Goal: Information Seeking & Learning: Learn about a topic

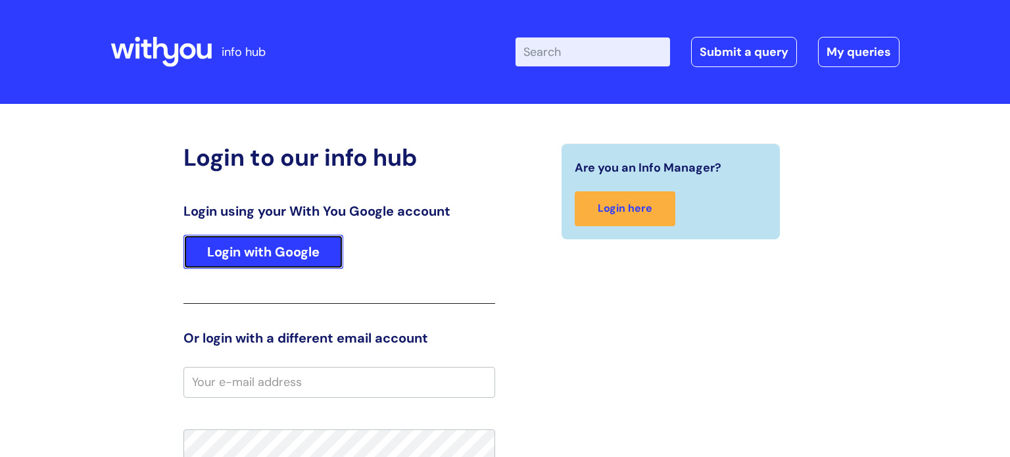
click at [287, 246] on link "Login with Google" at bounding box center [264, 252] width 160 height 34
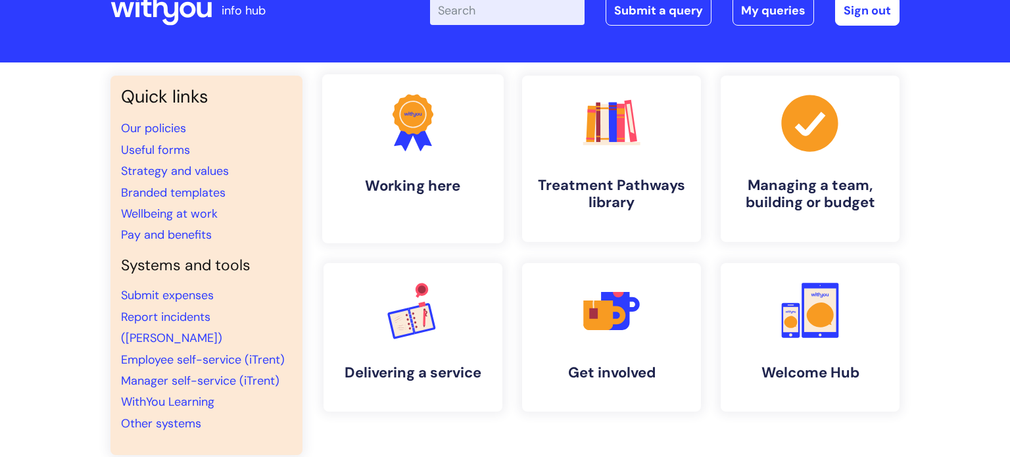
scroll to position [59, 0]
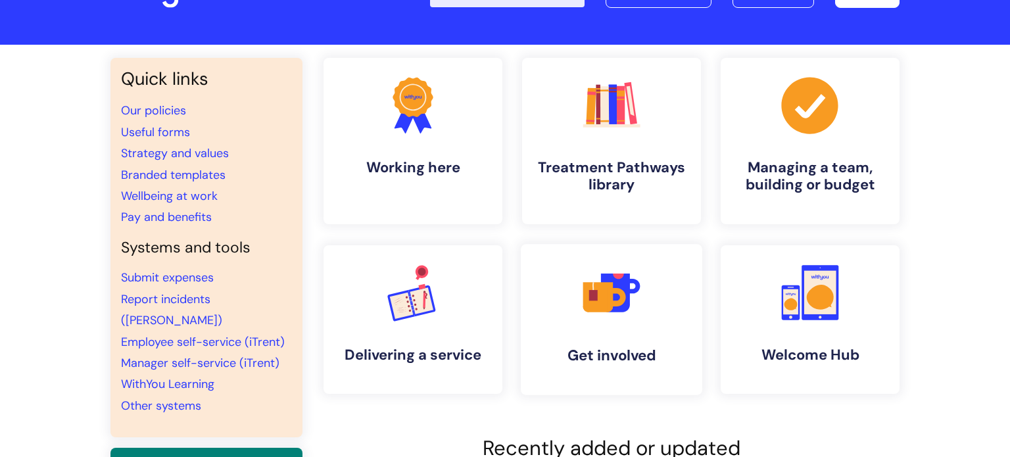
click at [634, 302] on icon ".cls-1{fill:#f89b22;}.cls-1,.cls-2,.cls-3,.cls-4,.cls-5{stroke-width:0px;}.cls-…" at bounding box center [611, 292] width 65 height 65
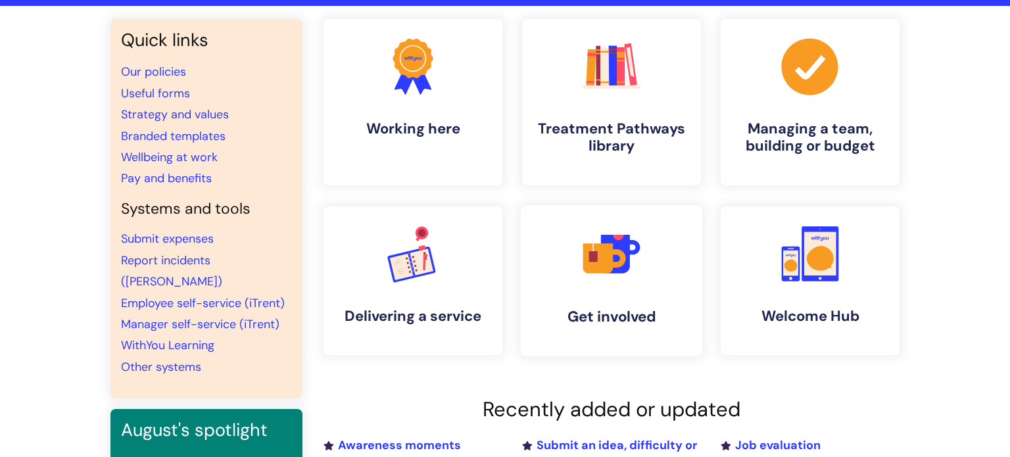
scroll to position [106, 0]
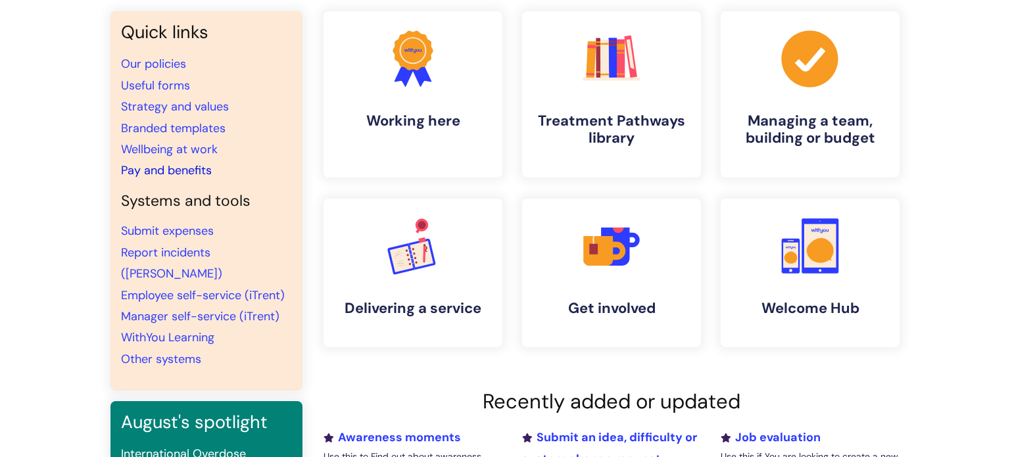
click at [176, 174] on link "Pay and benefits" at bounding box center [166, 170] width 91 height 16
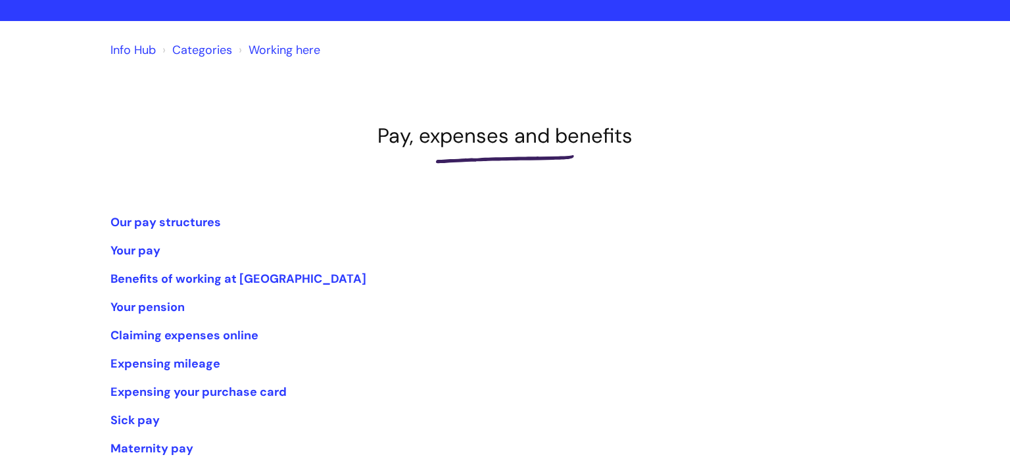
scroll to position [91, 0]
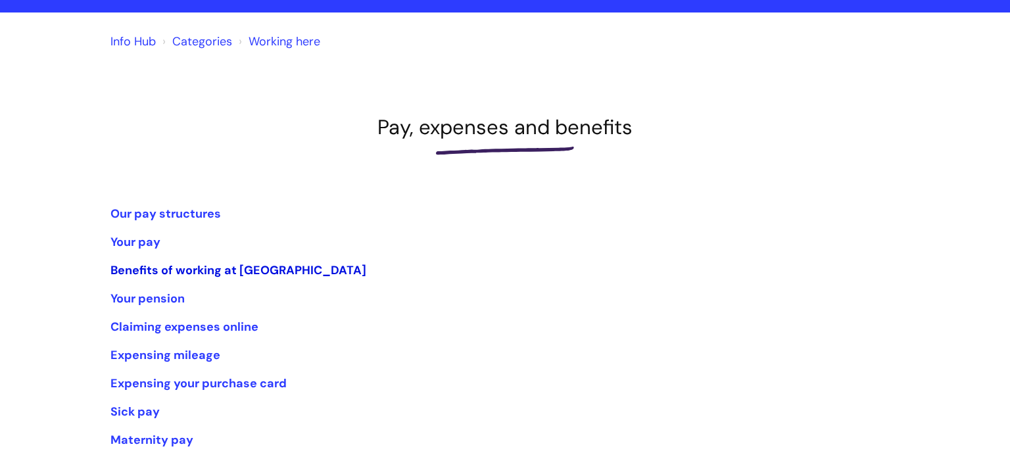
click at [265, 273] on link "Benefits of working at [GEOGRAPHIC_DATA]" at bounding box center [239, 270] width 256 height 16
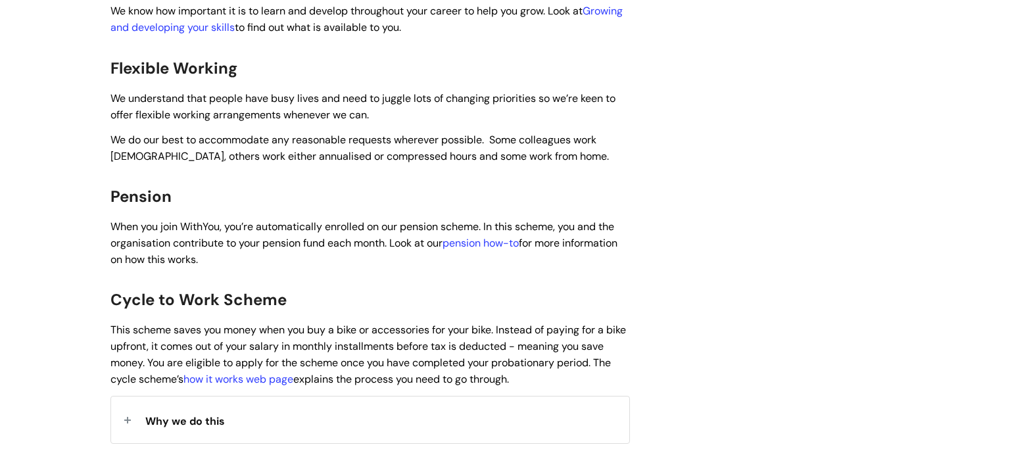
scroll to position [814, 0]
click at [496, 235] on link "pension how-to" at bounding box center [481, 242] width 76 height 14
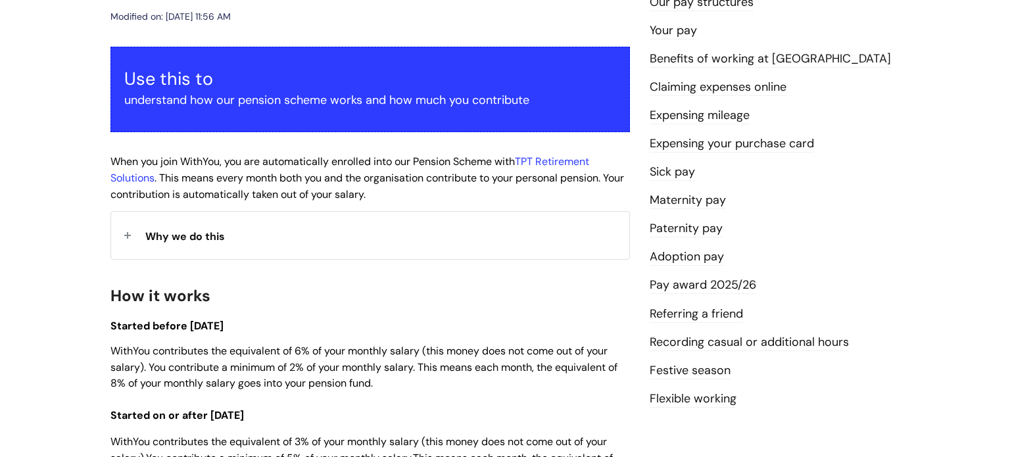
scroll to position [201, 0]
